Goal: Browse casually

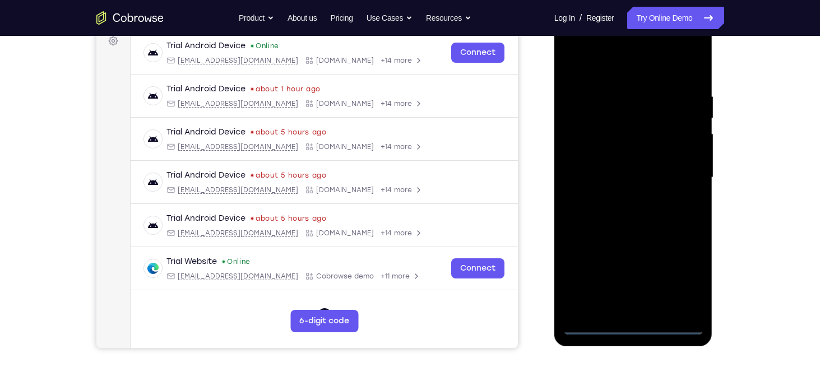
scroll to position [173, 0]
click at [625, 326] on div at bounding box center [633, 178] width 141 height 314
click at [672, 279] on div at bounding box center [633, 178] width 141 height 314
click at [679, 278] on div at bounding box center [633, 178] width 141 height 314
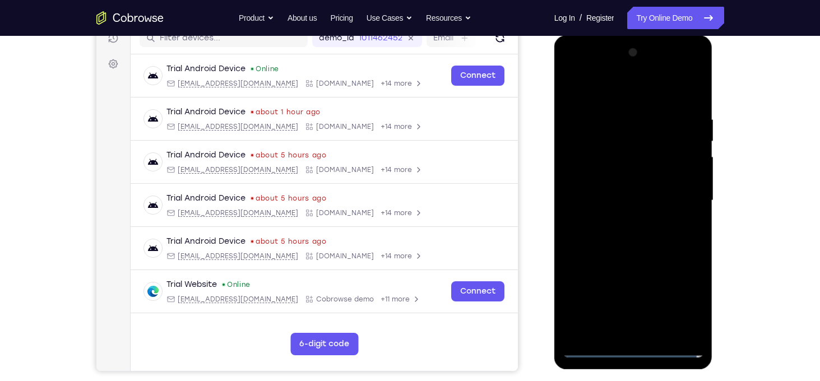
scroll to position [150, 0]
click at [686, 292] on div at bounding box center [633, 201] width 141 height 314
click at [684, 298] on div at bounding box center [633, 201] width 141 height 314
click at [600, 82] on div at bounding box center [633, 201] width 141 height 314
click at [685, 196] on div at bounding box center [633, 201] width 141 height 314
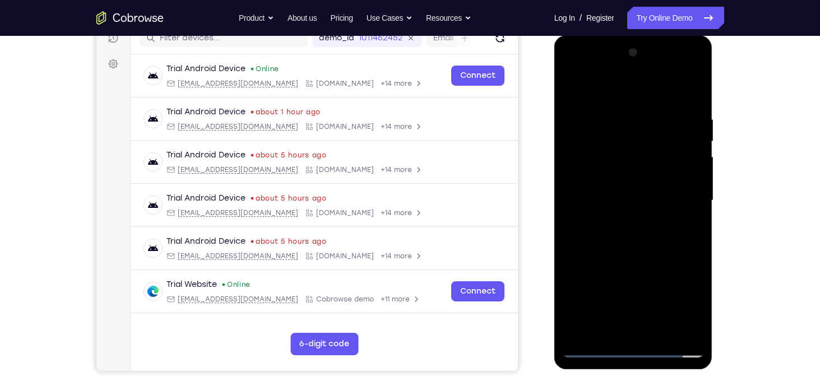
click at [620, 220] on div at bounding box center [633, 201] width 141 height 314
click at [619, 190] on div at bounding box center [633, 201] width 141 height 314
click at [623, 173] on div at bounding box center [633, 201] width 141 height 314
click at [600, 205] on div at bounding box center [633, 201] width 141 height 314
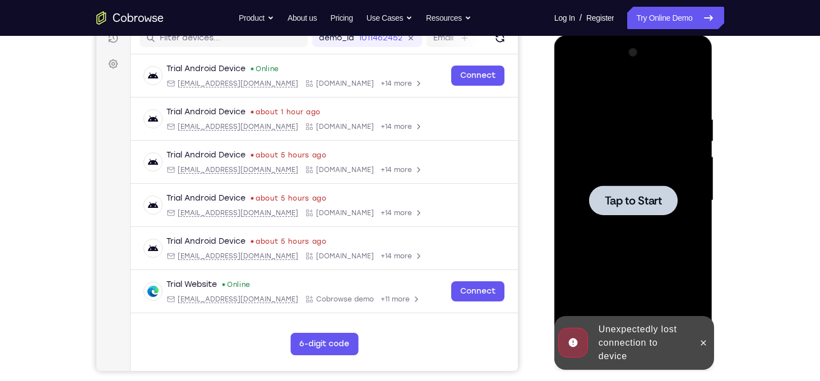
click at [611, 188] on div at bounding box center [633, 201] width 89 height 30
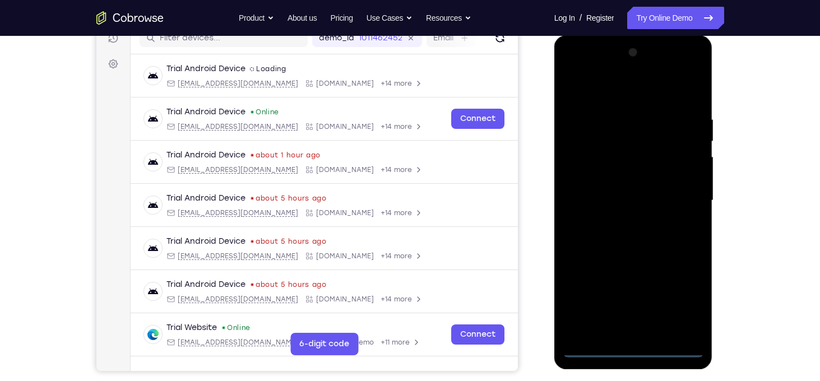
click at [631, 349] on div at bounding box center [633, 201] width 141 height 314
click at [681, 300] on div at bounding box center [633, 201] width 141 height 314
click at [681, 296] on div at bounding box center [633, 201] width 141 height 314
click at [574, 96] on div at bounding box center [633, 201] width 141 height 314
click at [676, 196] on div at bounding box center [633, 201] width 141 height 314
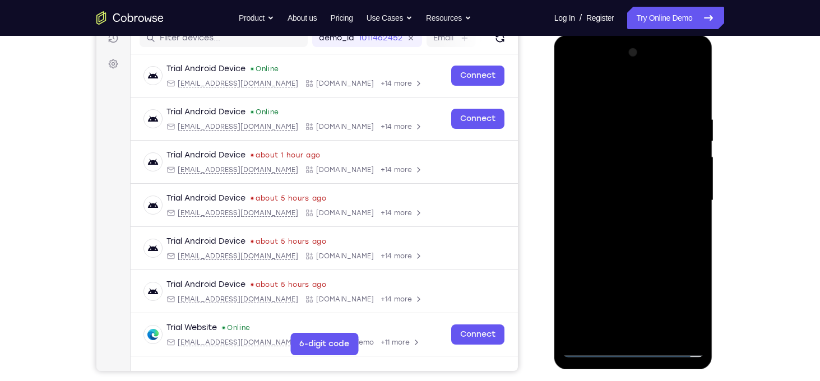
click at [619, 218] on div at bounding box center [633, 201] width 141 height 314
click at [624, 221] on div at bounding box center [633, 201] width 141 height 314
click at [602, 151] on div at bounding box center [633, 201] width 141 height 314
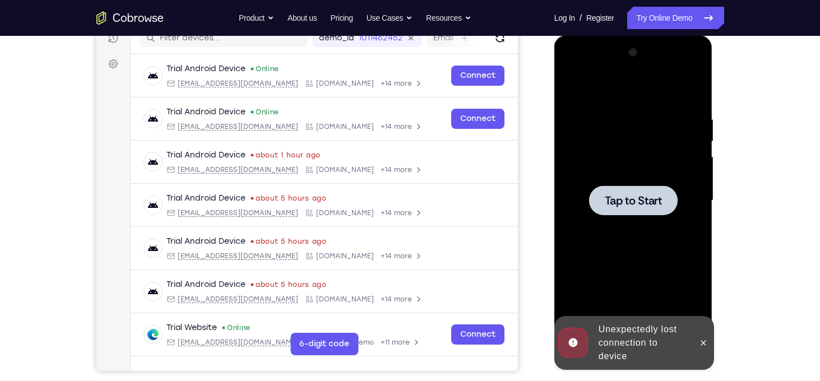
drag, startPoint x: 667, startPoint y: 146, endPoint x: 1022, endPoint y: 46, distance: 369.3
click at [667, 146] on div at bounding box center [633, 201] width 141 height 314
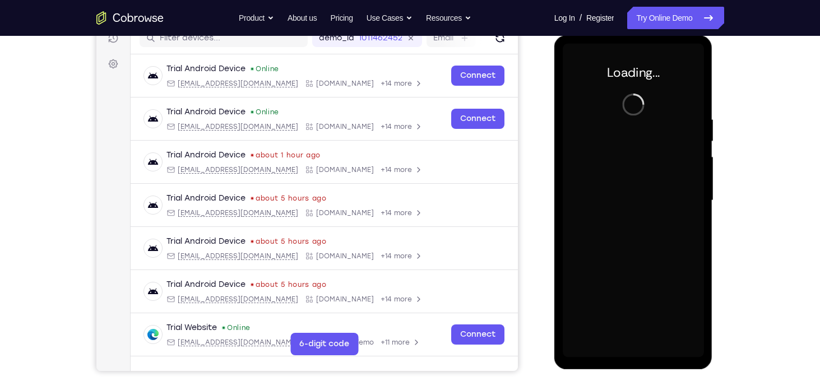
click at [778, 87] on div "Your Support Agent Your Customer Web iOS Android Next Steps We’d be happy to gi…" at bounding box center [410, 256] width 820 height 740
click at [735, 127] on div "Your Support Agent Your Customer Web iOS Android Next Steps We’d be happy to gi…" at bounding box center [411, 256] width 718 height 740
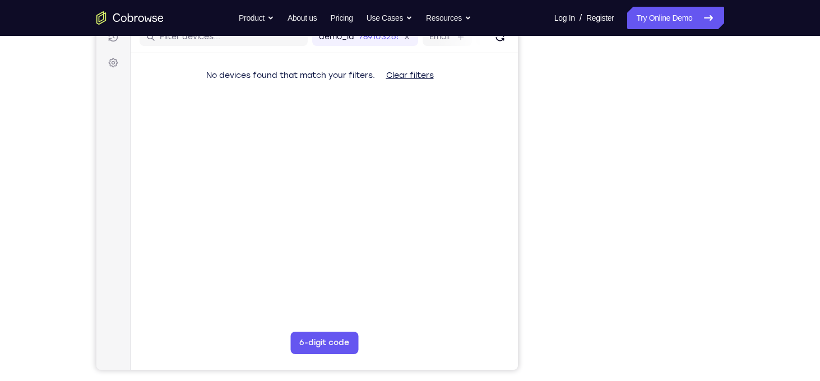
scroll to position [151, 0]
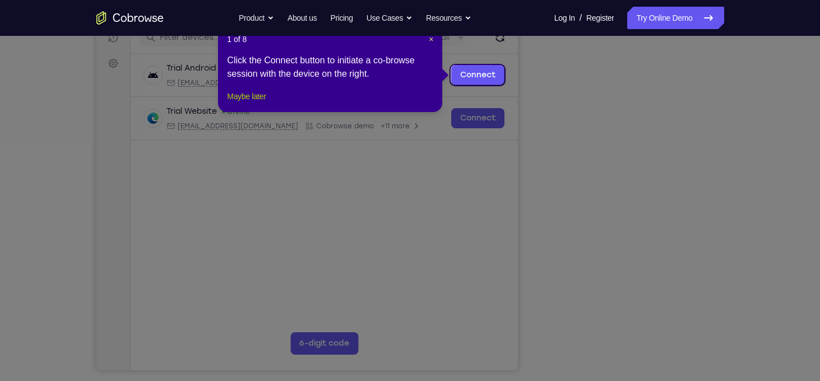
click at [257, 103] on button "Maybe later" at bounding box center [246, 96] width 39 height 13
